Goal: Find specific page/section: Find specific page/section

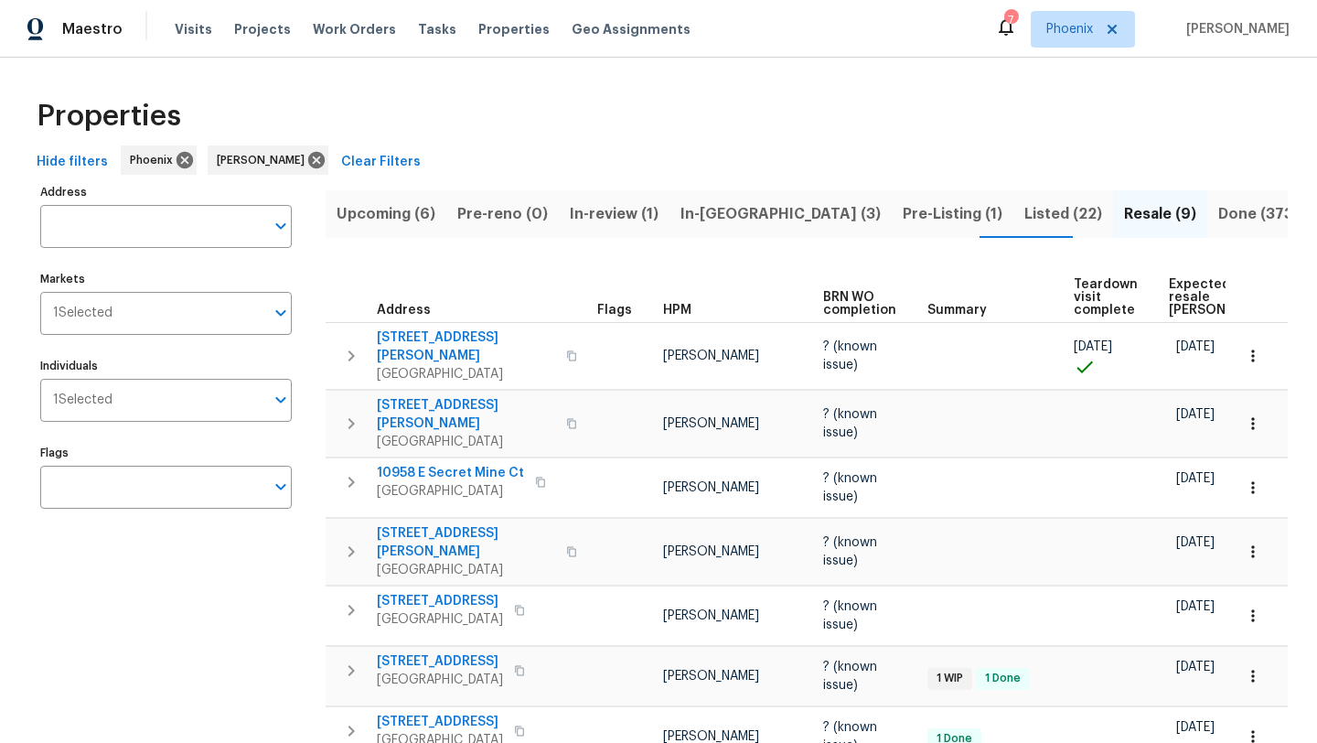
scroll to position [51, 0]
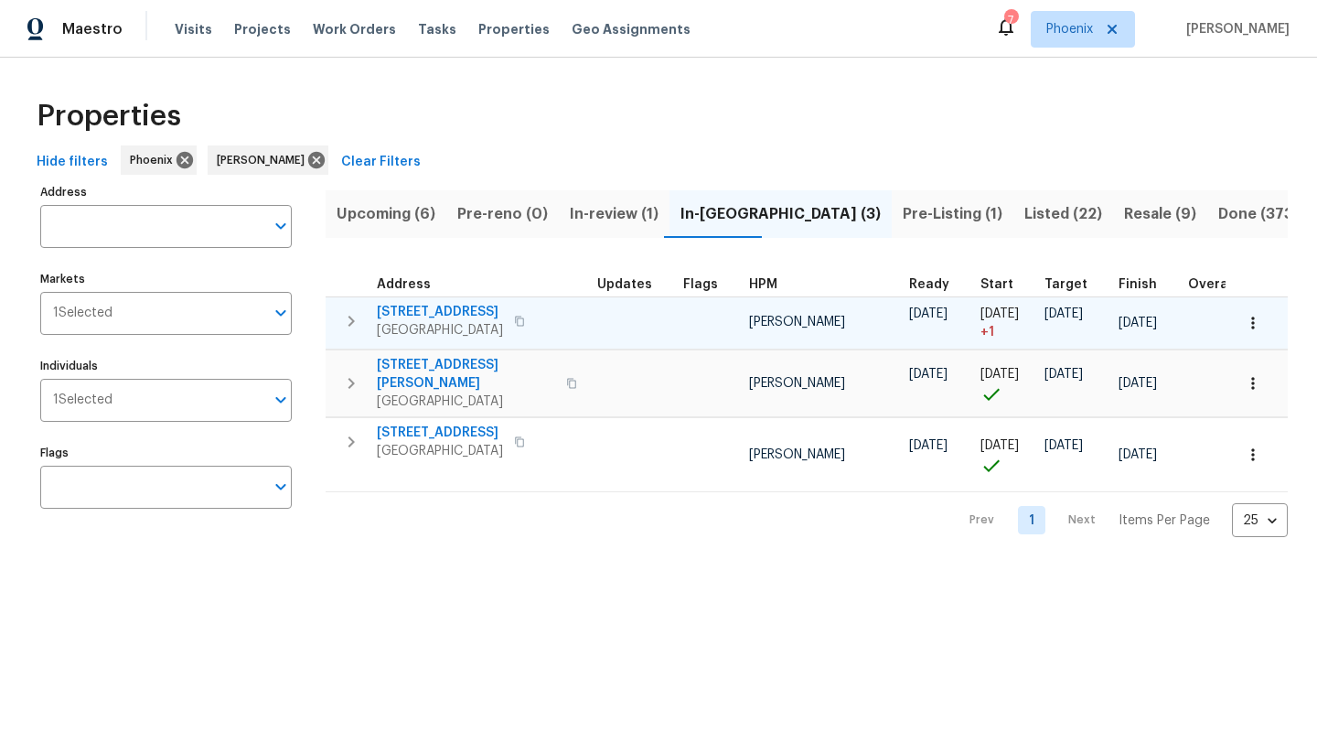
click at [455, 307] on span "[STREET_ADDRESS]" at bounding box center [440, 312] width 126 height 18
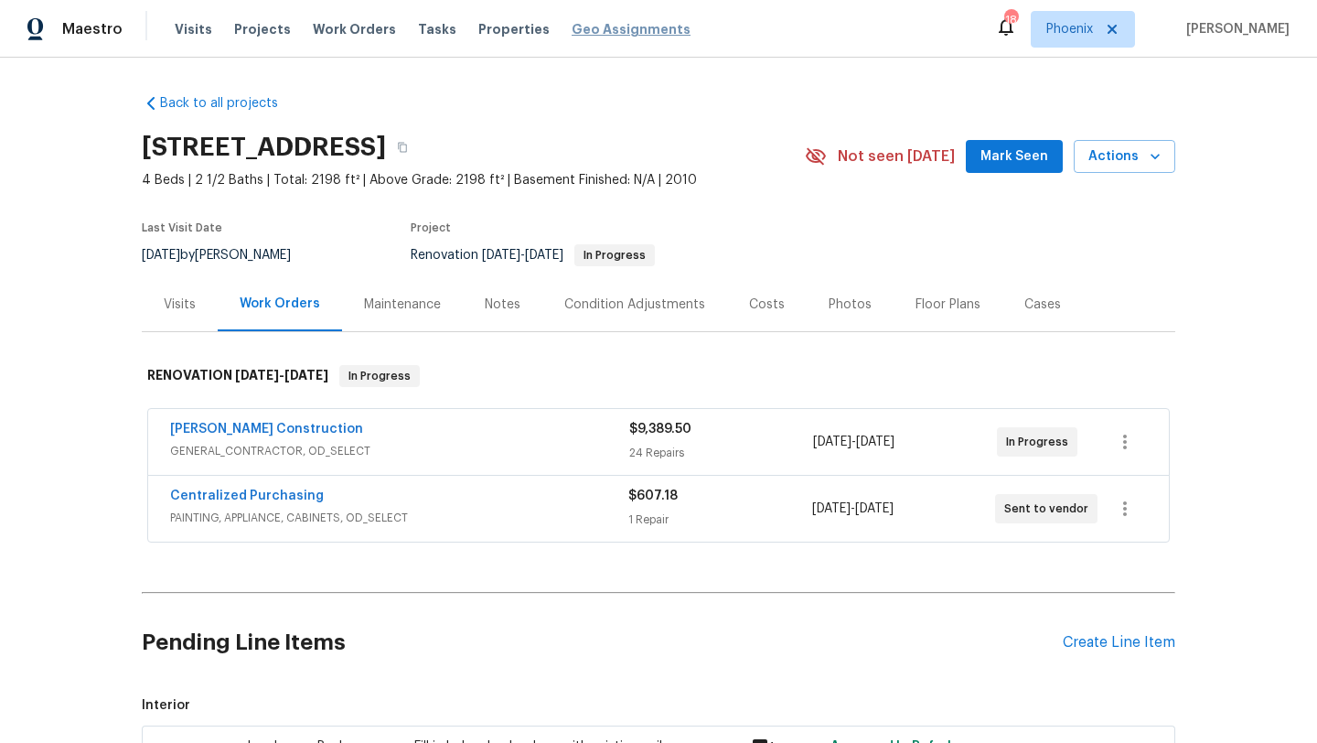
click at [594, 31] on span "Geo Assignments" at bounding box center [631, 29] width 119 height 18
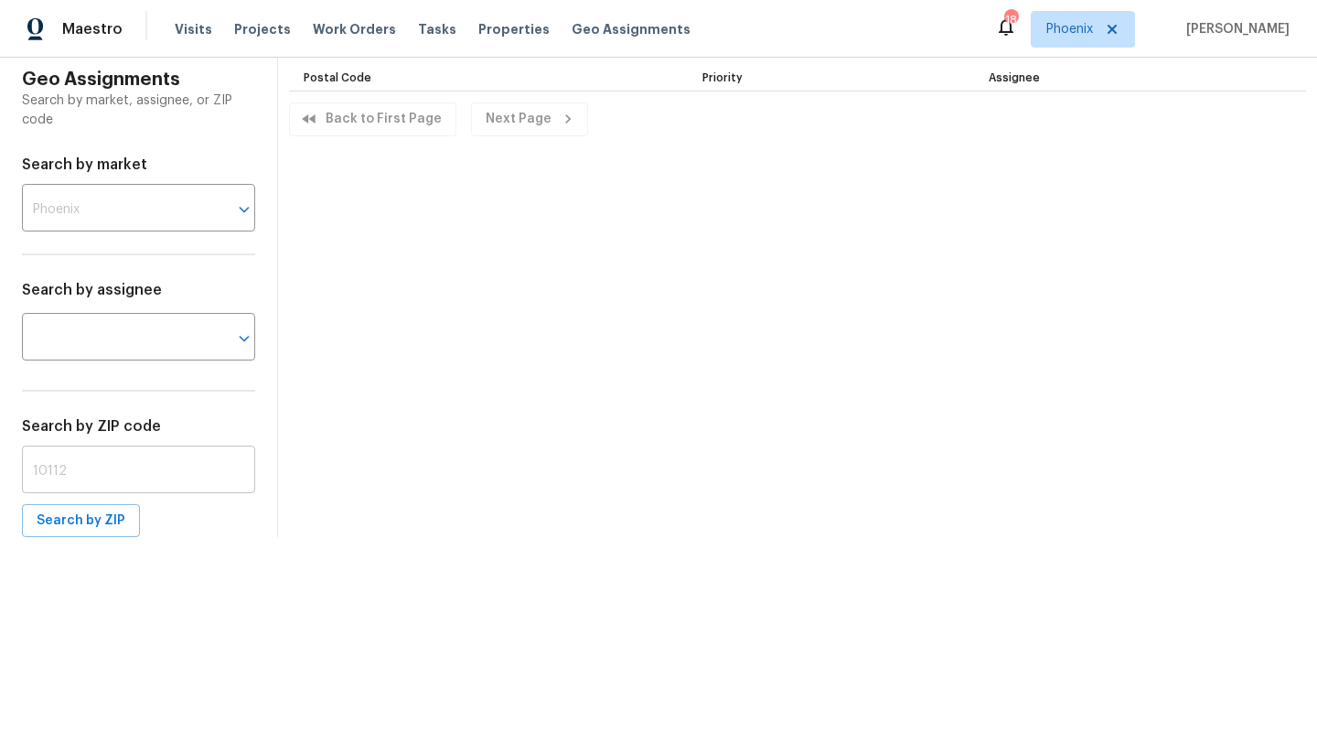
click at [119, 477] on input "text" at bounding box center [138, 471] width 233 height 43
type input "85204"
click at [99, 530] on span "Search by ZIP" at bounding box center [81, 520] width 89 height 23
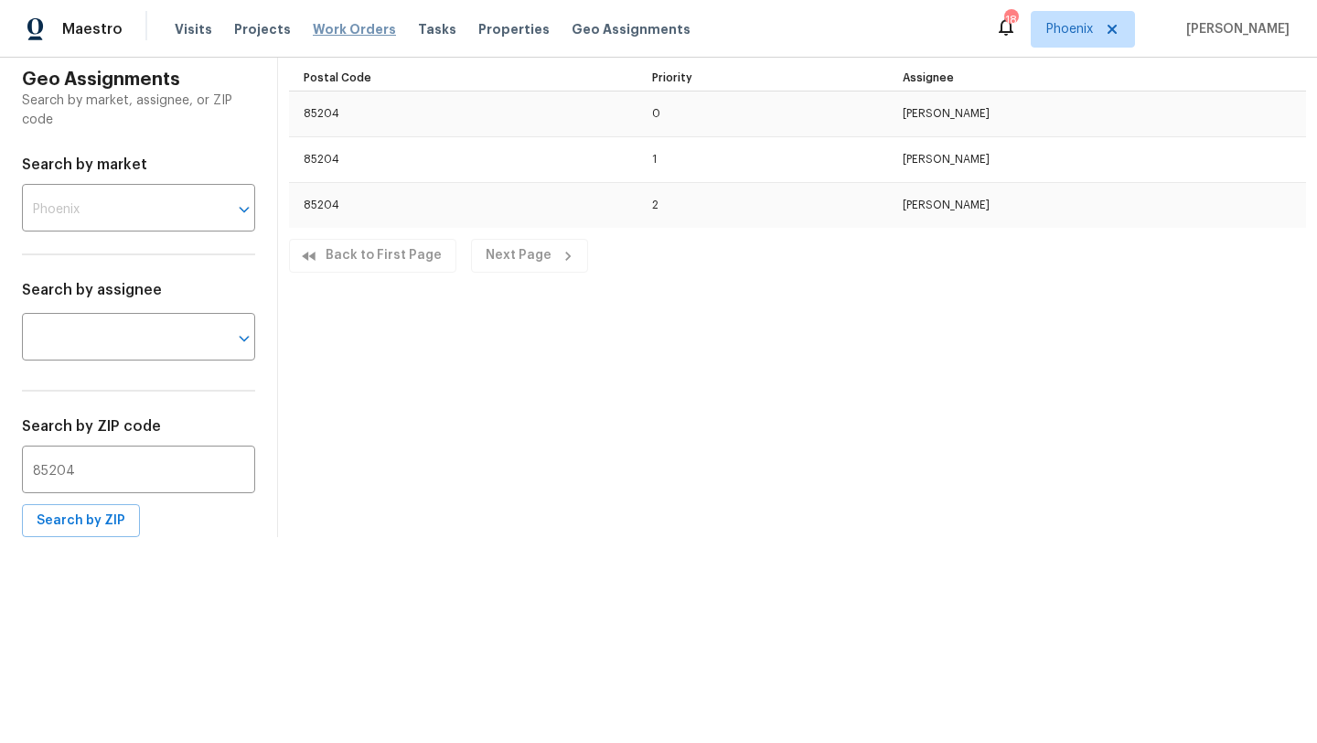
click at [340, 34] on span "Work Orders" at bounding box center [354, 29] width 83 height 18
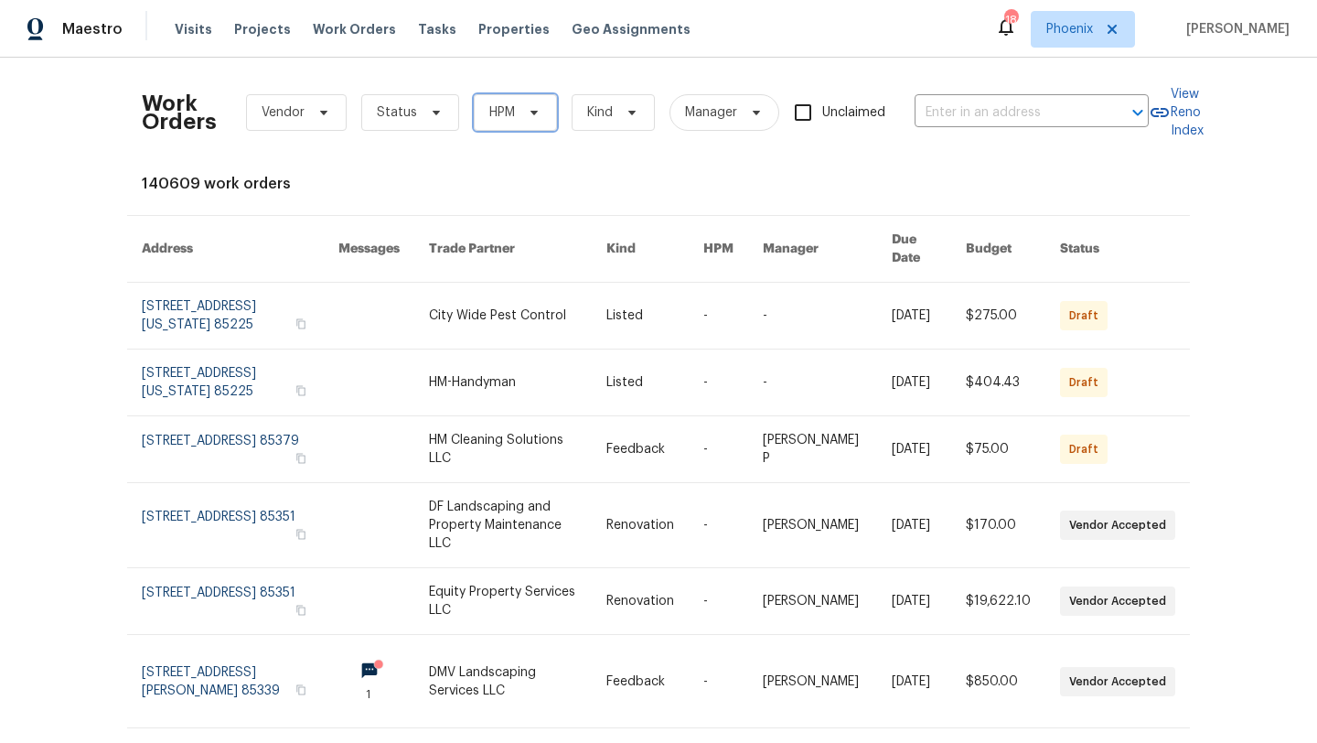
click at [518, 101] on span "HPM" at bounding box center [515, 112] width 83 height 37
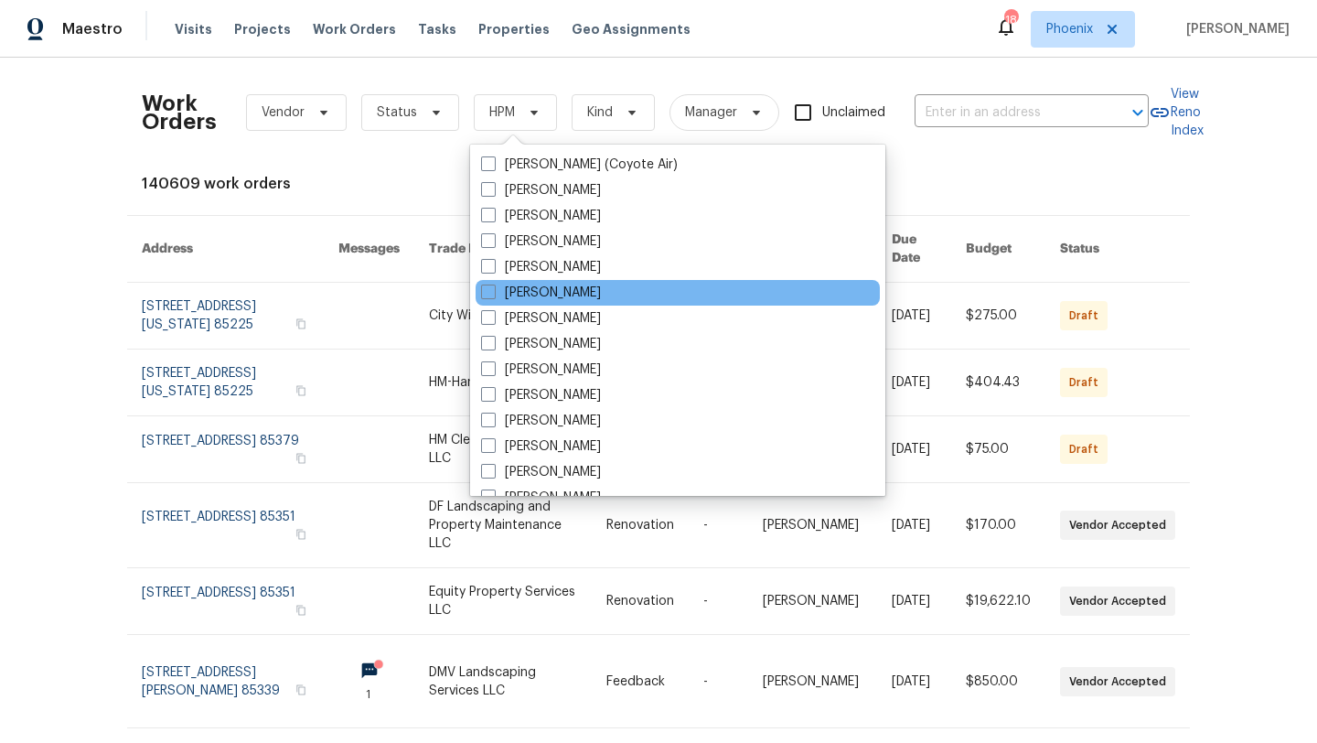
scroll to position [1097, 0]
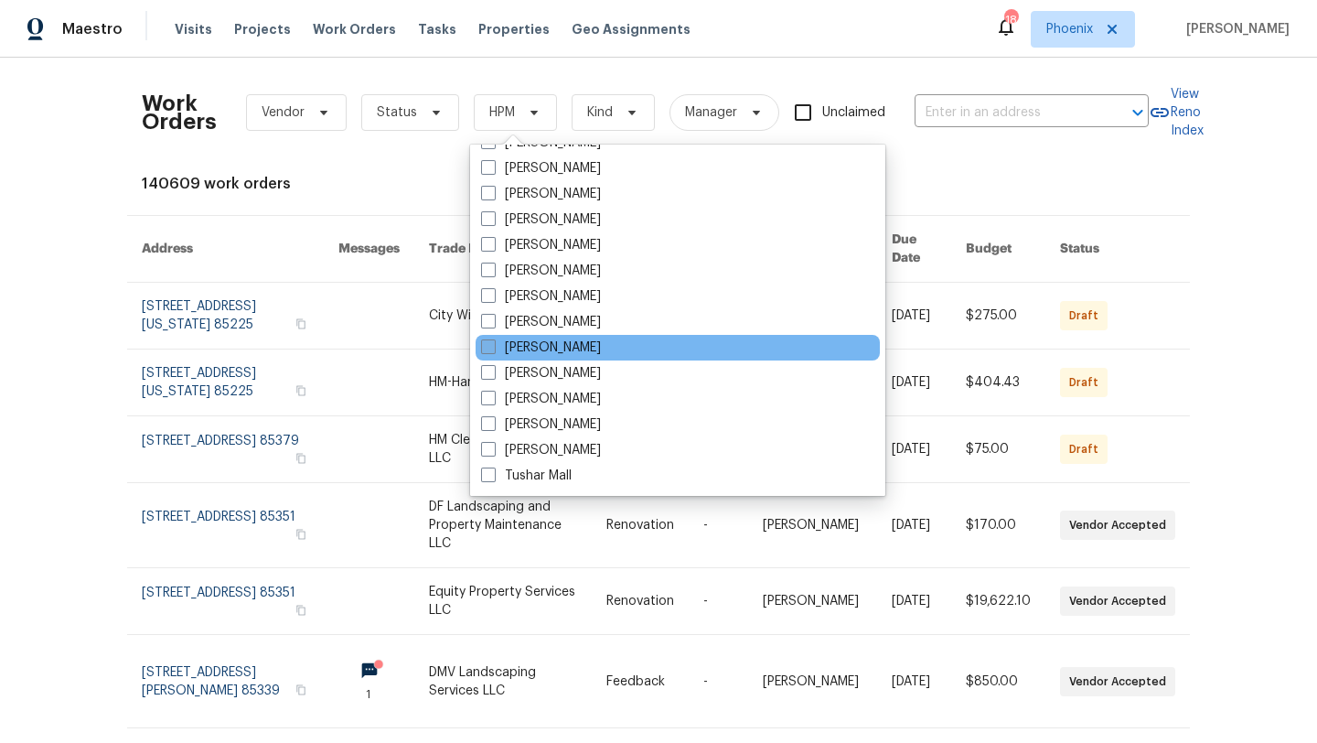
click at [485, 349] on span at bounding box center [488, 346] width 15 height 15
click at [485, 349] on input "[PERSON_NAME]" at bounding box center [487, 344] width 12 height 12
checkbox input "true"
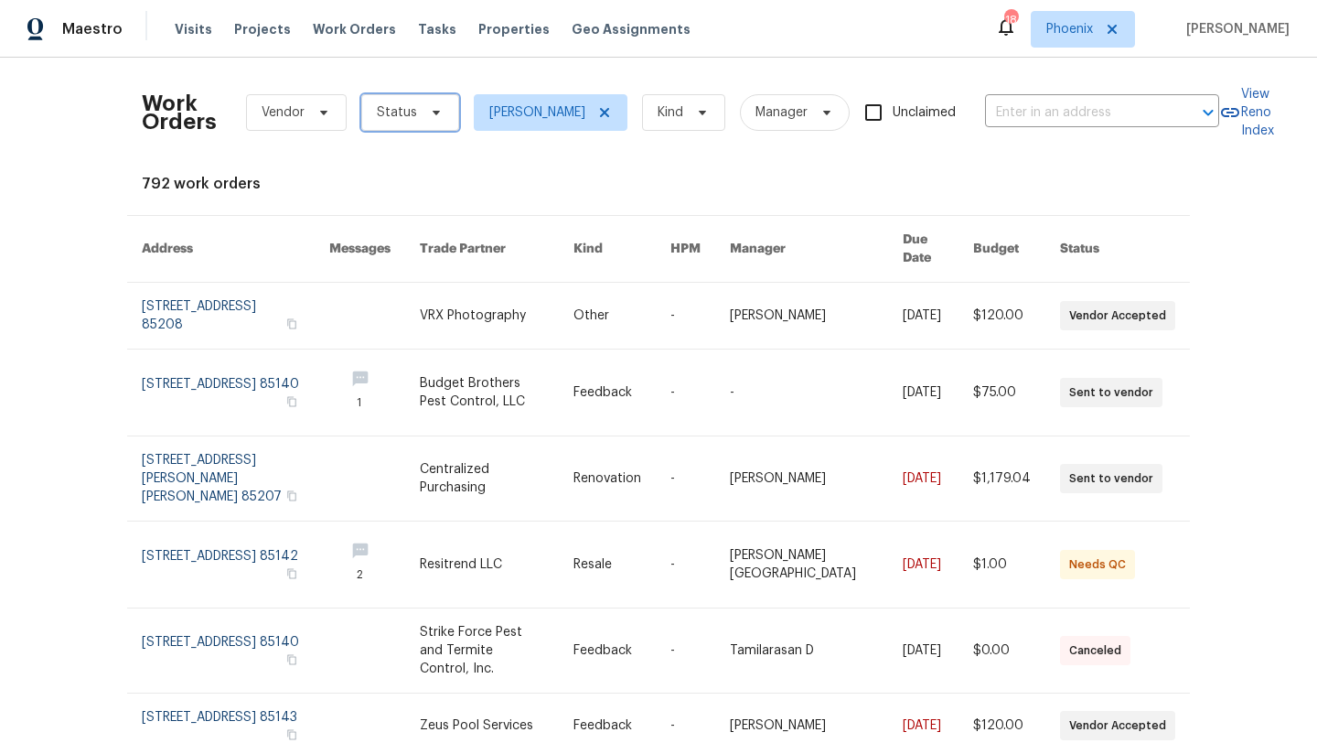
click at [423, 104] on span "Status" at bounding box center [410, 112] width 98 height 37
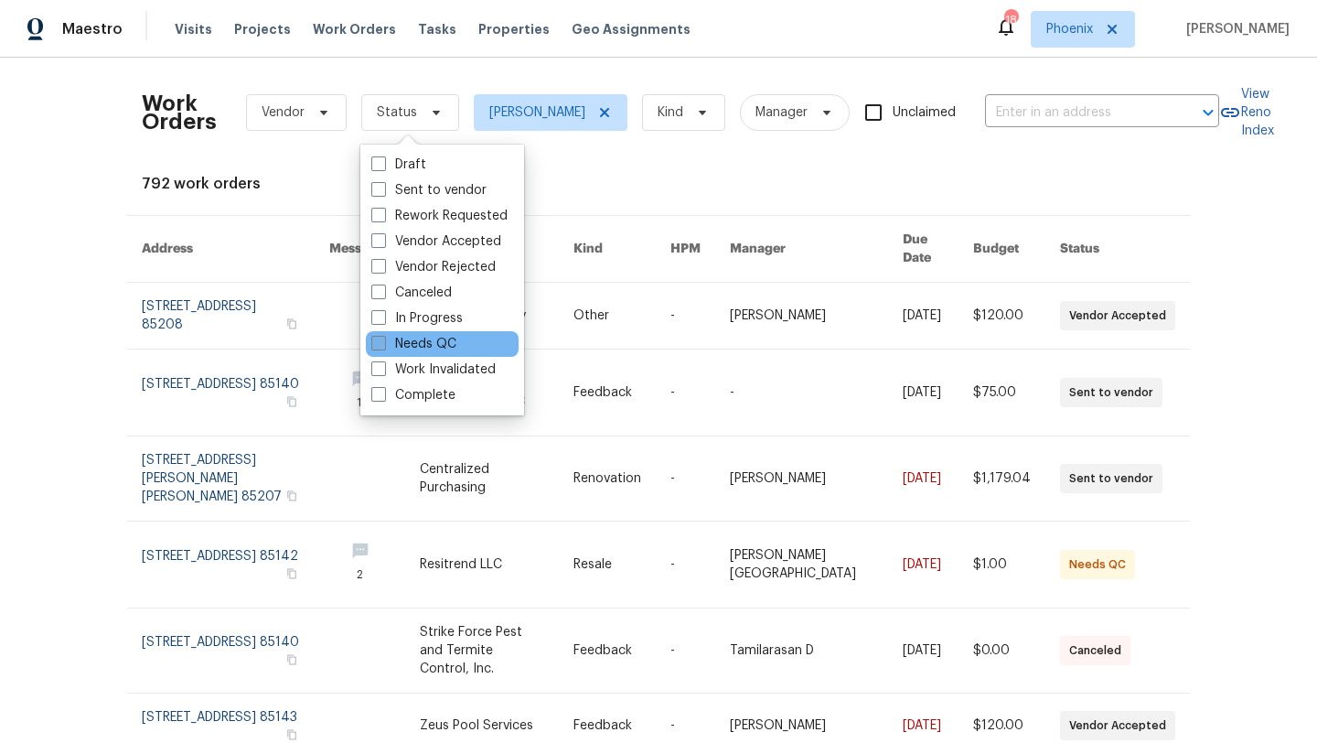
click at [381, 337] on span at bounding box center [378, 343] width 15 height 15
click at [381, 337] on input "Needs QC" at bounding box center [377, 341] width 12 height 12
checkbox input "true"
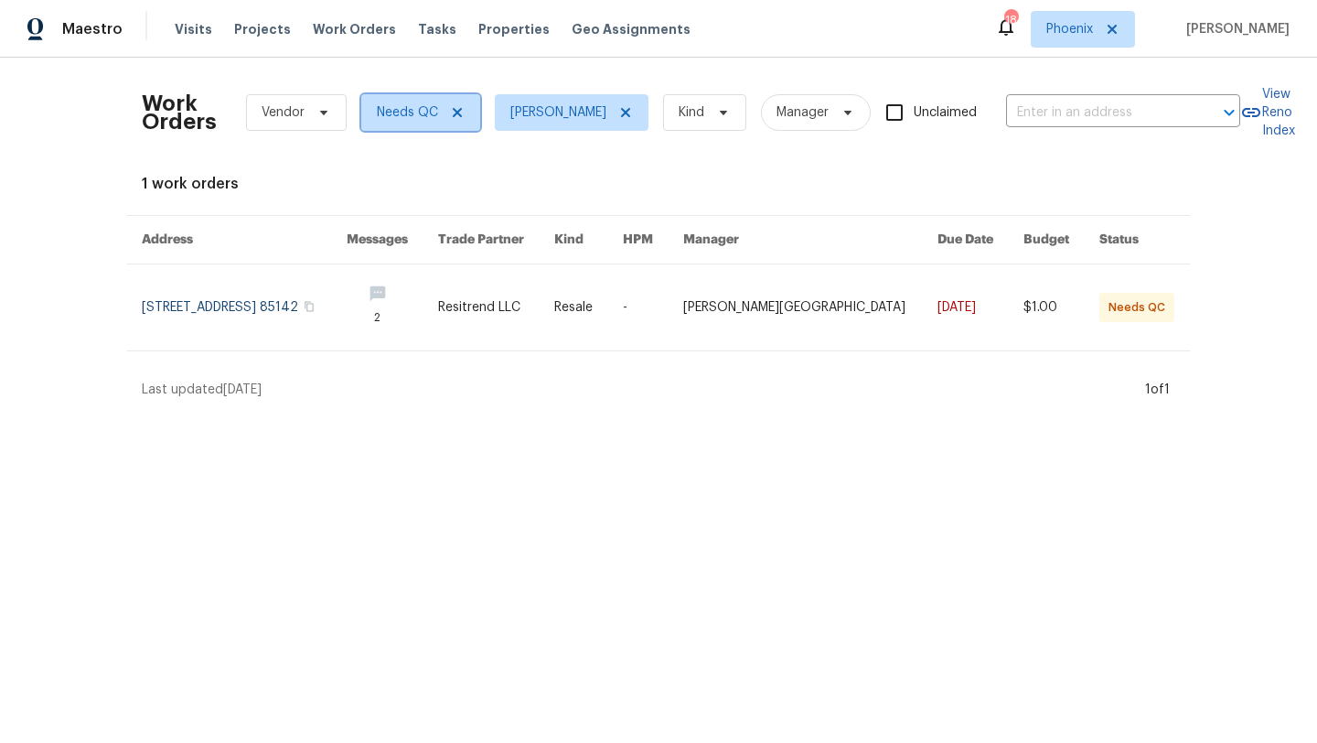
click at [455, 109] on icon at bounding box center [457, 112] width 15 height 15
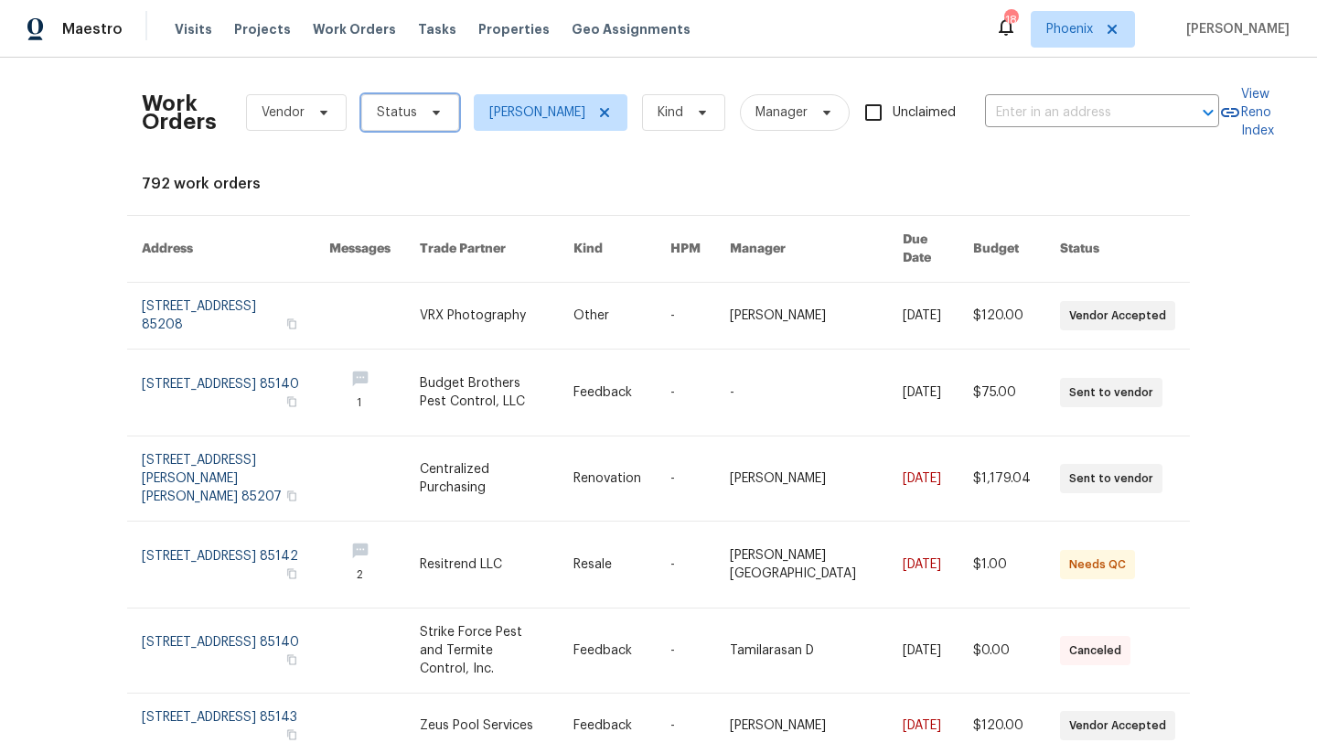
click at [429, 112] on icon at bounding box center [436, 112] width 15 height 15
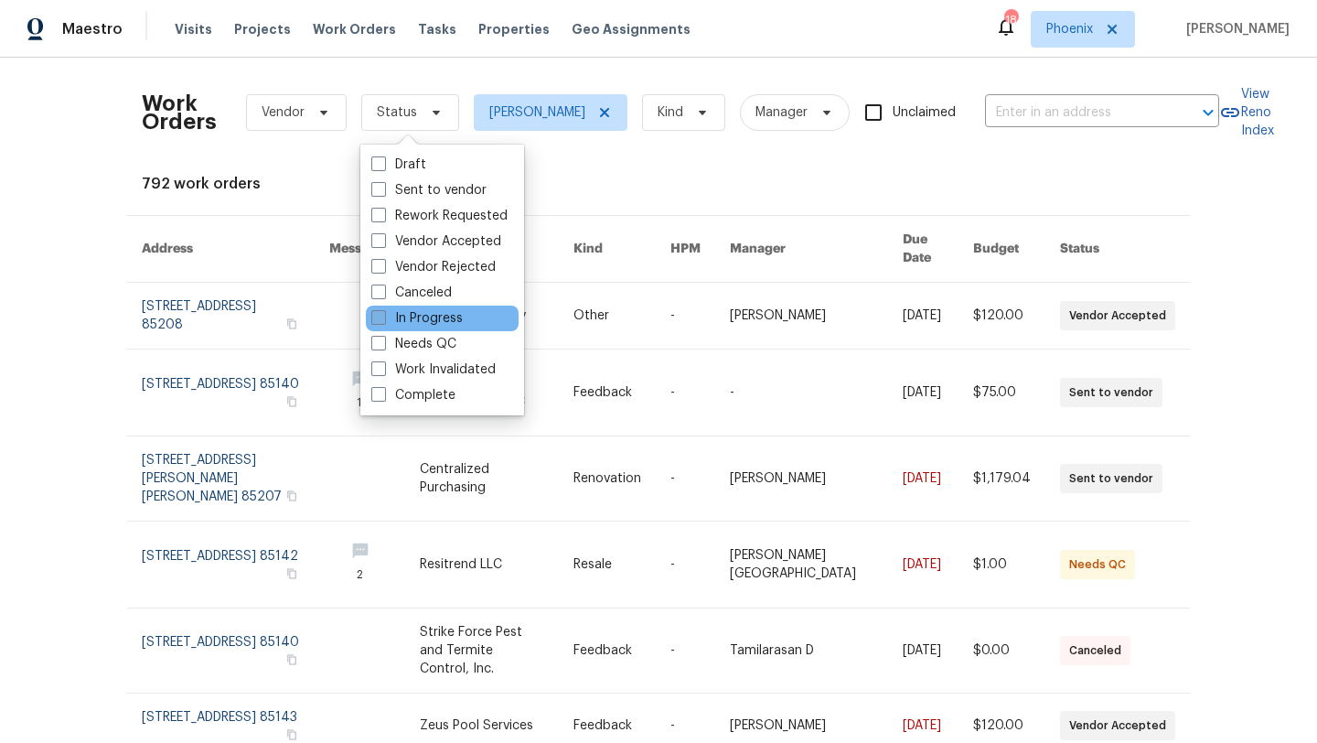
click at [375, 318] on span at bounding box center [378, 317] width 15 height 15
click at [375, 318] on input "In Progress" at bounding box center [377, 315] width 12 height 12
checkbox input "true"
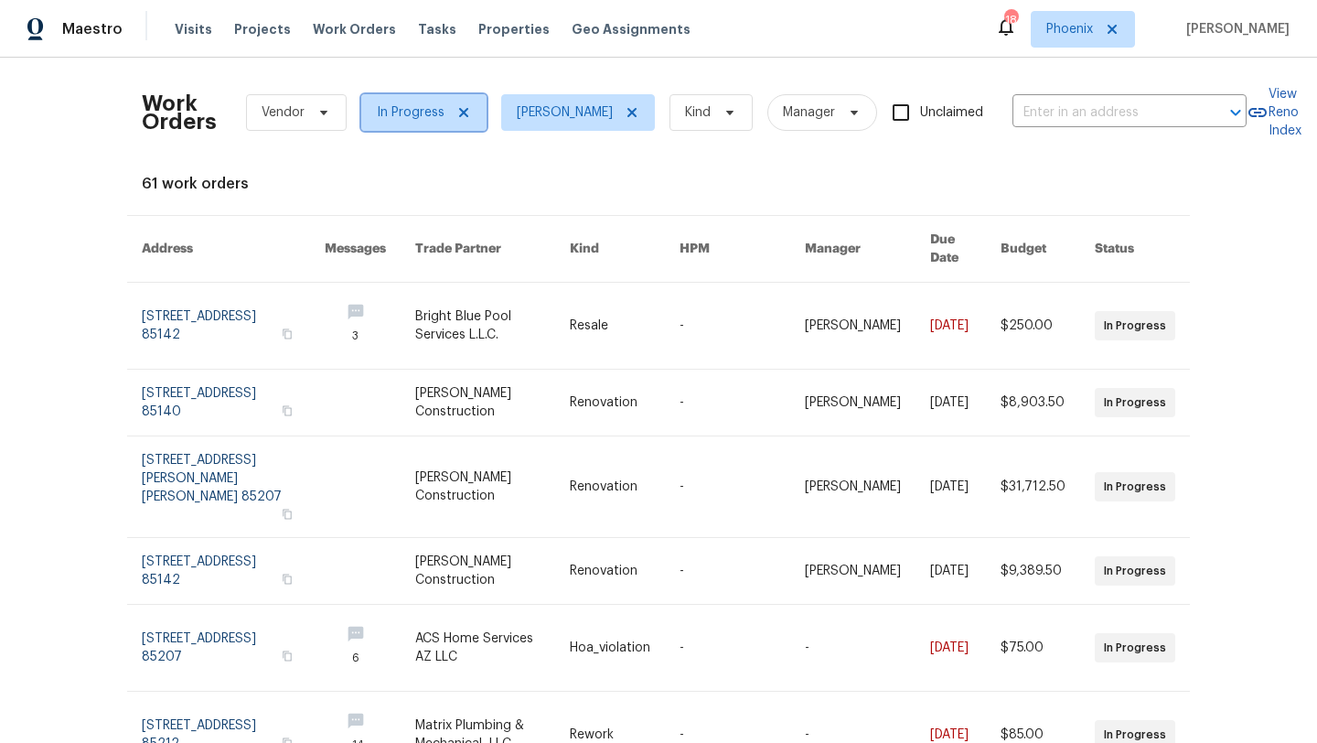
click at [463, 113] on icon at bounding box center [463, 112] width 9 height 9
